Goal: Transaction & Acquisition: Purchase product/service

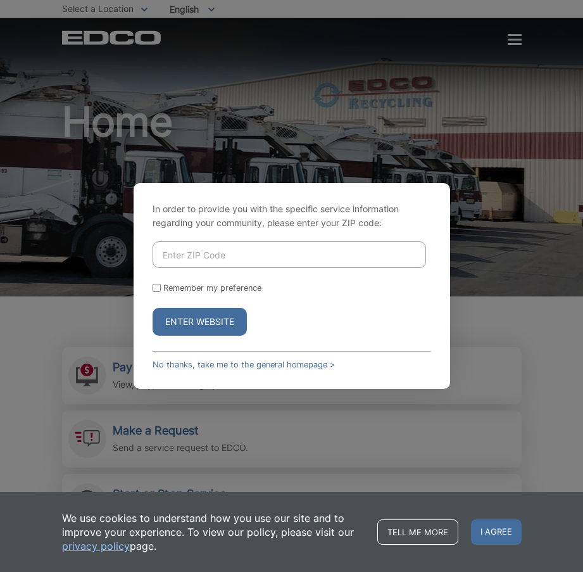
click at [244, 258] on input "Enter ZIP Code" at bounding box center [289, 254] width 273 height 27
type input "92084"
click at [217, 325] on button "Enter Website" at bounding box center [200, 322] width 94 height 28
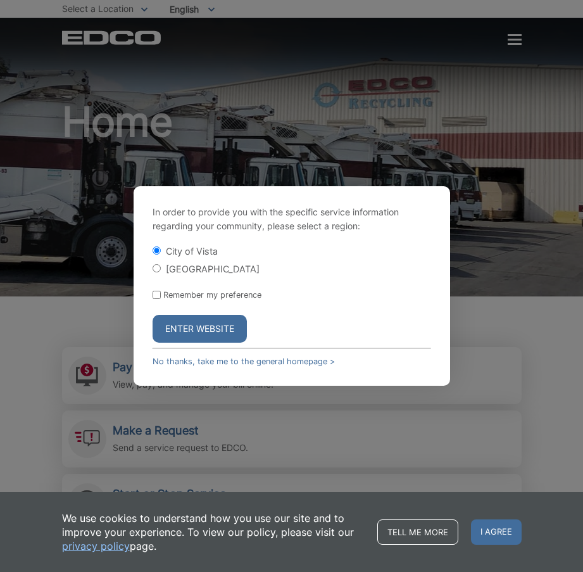
click at [205, 334] on button "Enter Website" at bounding box center [200, 329] width 94 height 28
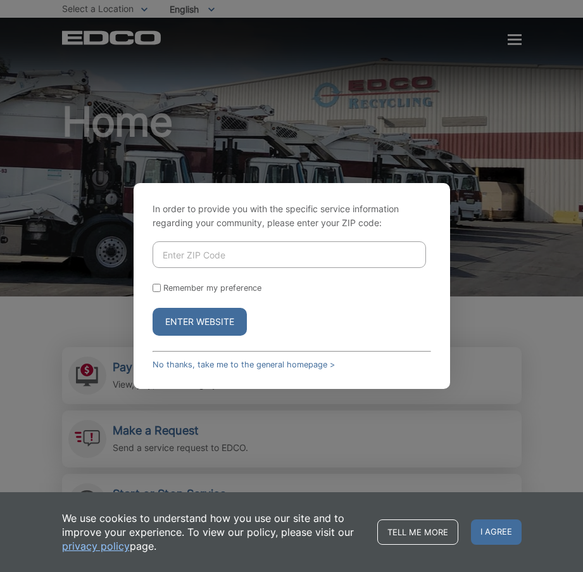
click at [233, 260] on input "Enter ZIP Code" at bounding box center [289, 254] width 273 height 27
type input "92084"
click at [234, 322] on button "Enter Website" at bounding box center [200, 322] width 94 height 28
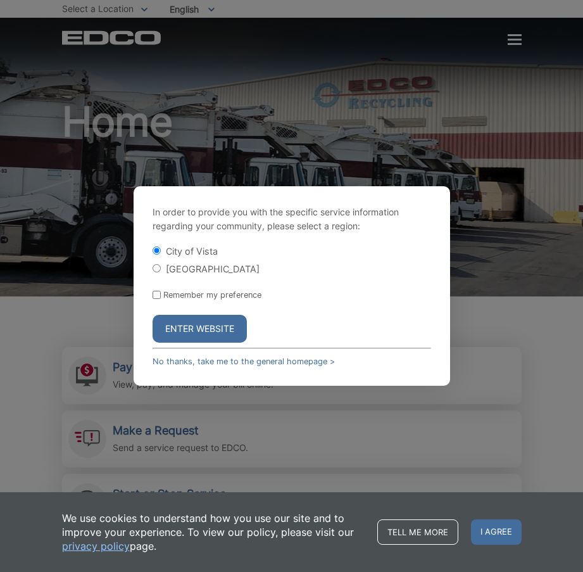
click at [222, 325] on button "Enter Website" at bounding box center [200, 329] width 94 height 28
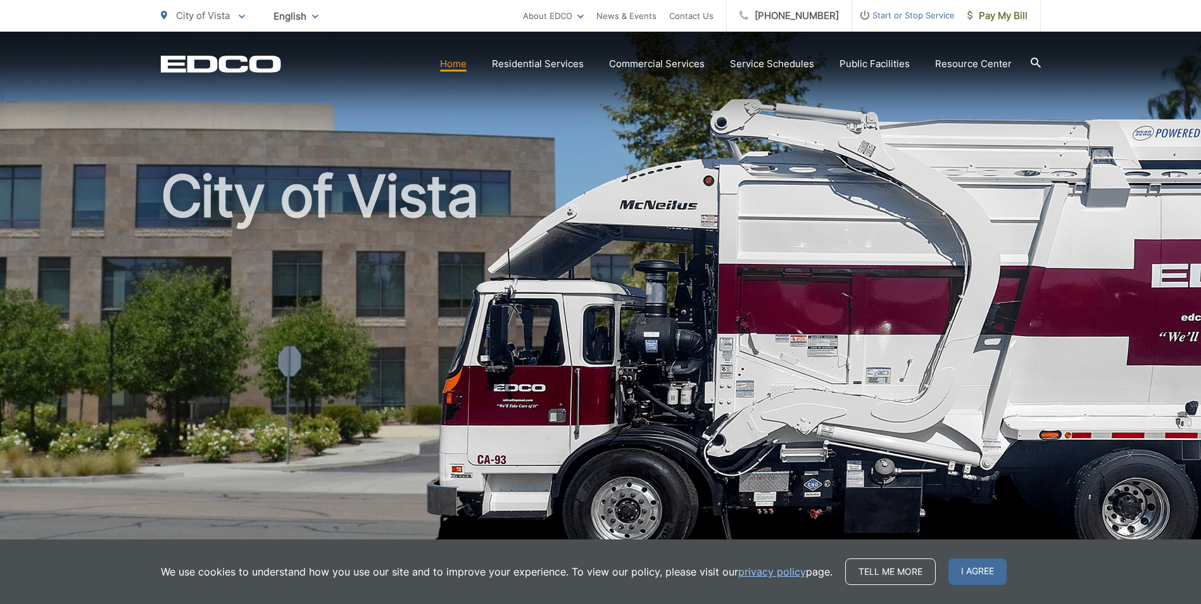
click at [205, 21] on span "City of Vista" at bounding box center [203, 15] width 54 height 12
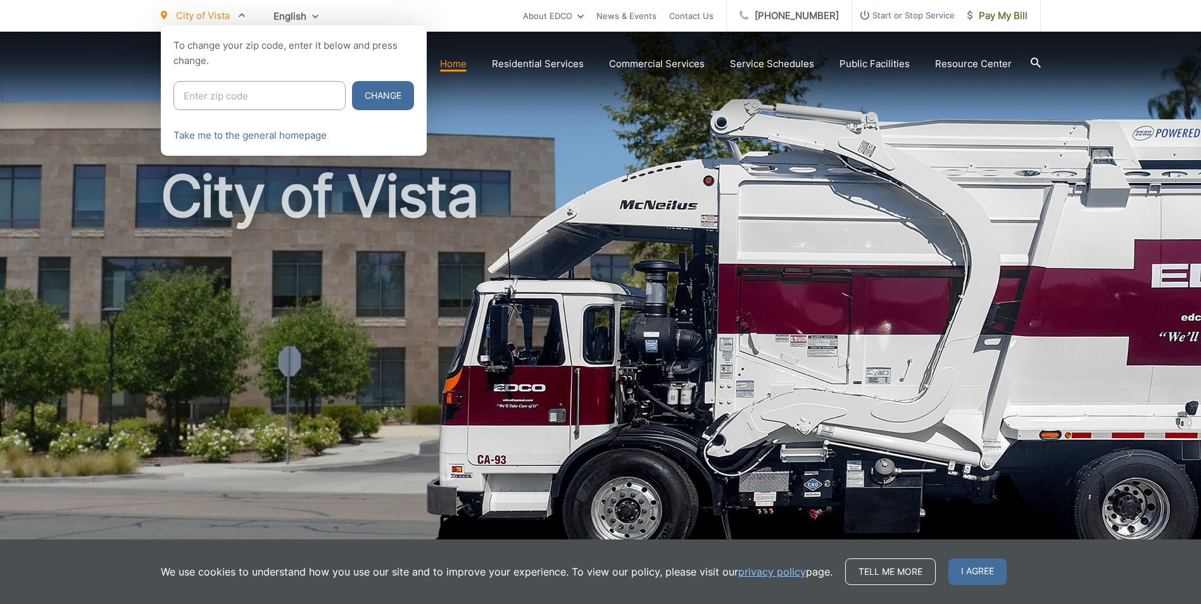
click at [216, 97] on input "Enter zip code" at bounding box center [259, 95] width 172 height 29
click at [265, 14] on span "English" at bounding box center [296, 16] width 64 height 22
click at [304, 16] on span "English" at bounding box center [296, 16] width 64 height 22
click at [238, 17] on p "City of Vista" at bounding box center [203, 15] width 84 height 15
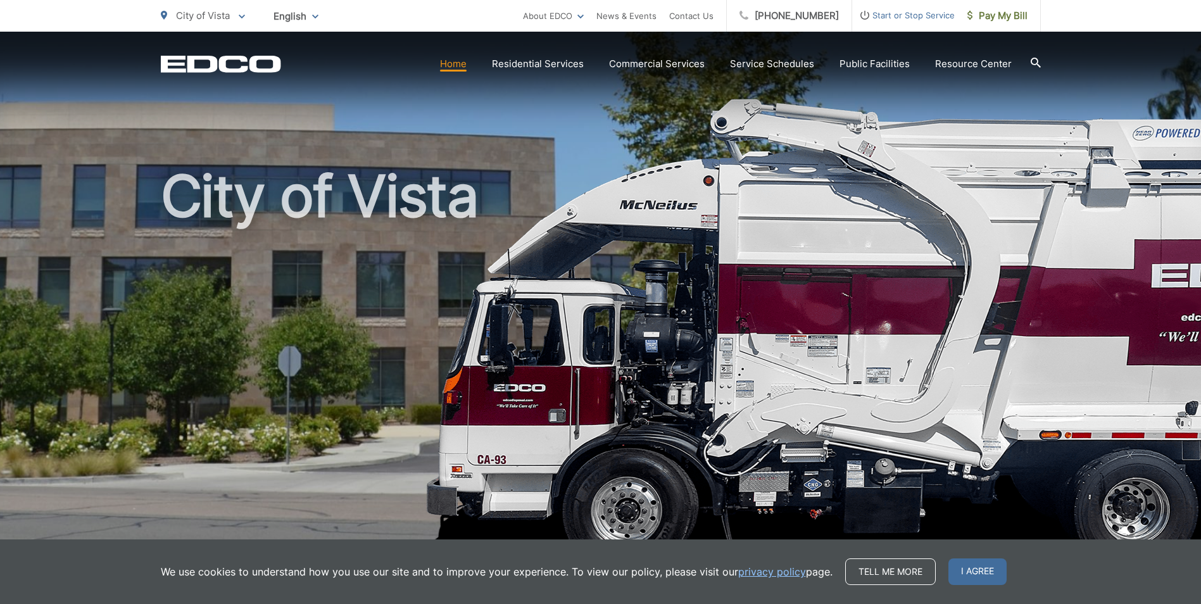
click at [230, 22] on p "City of Vista" at bounding box center [203, 15] width 84 height 15
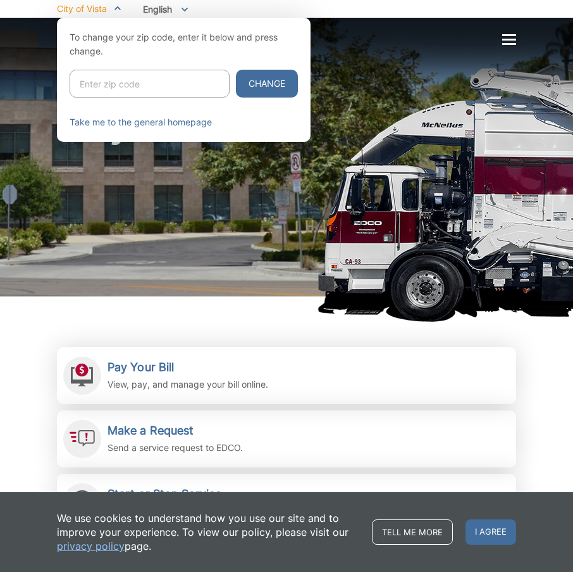
click at [137, 86] on input "Enter zip code" at bounding box center [150, 84] width 160 height 28
click at [134, 86] on input "Enter zip code" at bounding box center [150, 84] width 160 height 28
type input "92084"
click at [242, 85] on button "Change" at bounding box center [267, 84] width 62 height 28
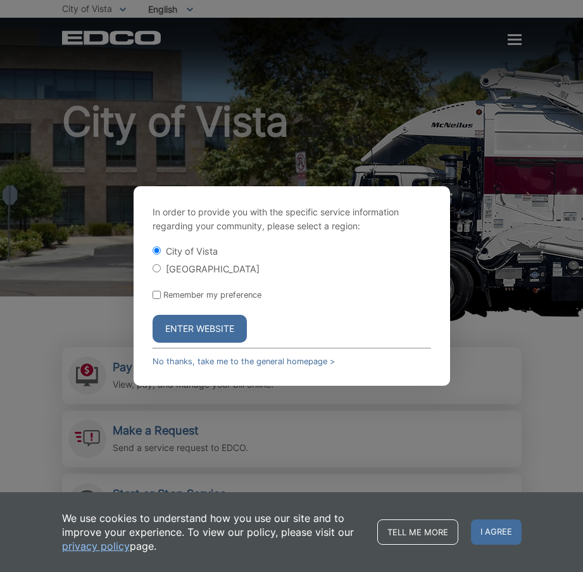
click at [225, 318] on button "Enter Website" at bounding box center [200, 329] width 94 height 28
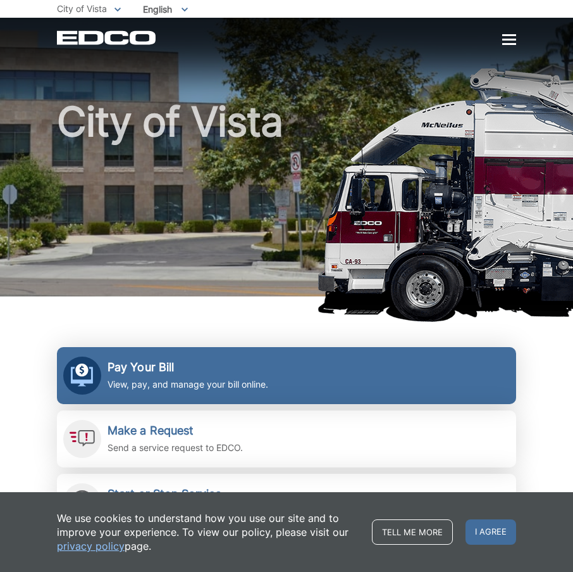
click at [199, 374] on div "Pay Your Bill View, pay, and manage your bill online." at bounding box center [188, 375] width 161 height 31
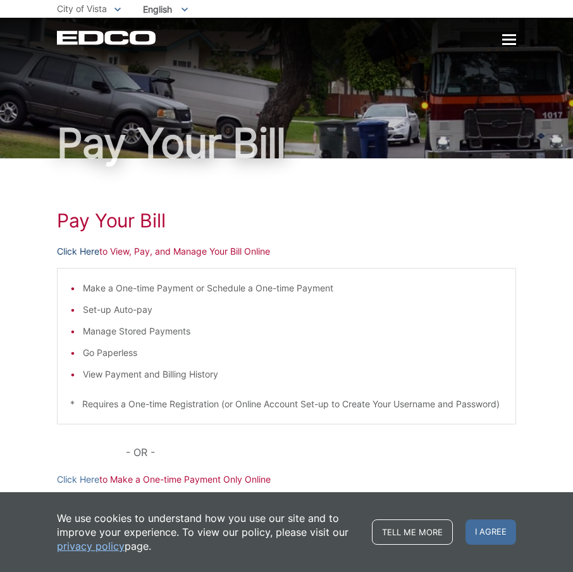
click at [82, 252] on link "Click Here" at bounding box center [78, 251] width 42 height 14
click at [419, 174] on div "Pay Your [PERSON_NAME] Here to View, Pay, and Manage Your Bill Online Make a On…" at bounding box center [287, 396] width 460 height 477
